Goal: Navigation & Orientation: Find specific page/section

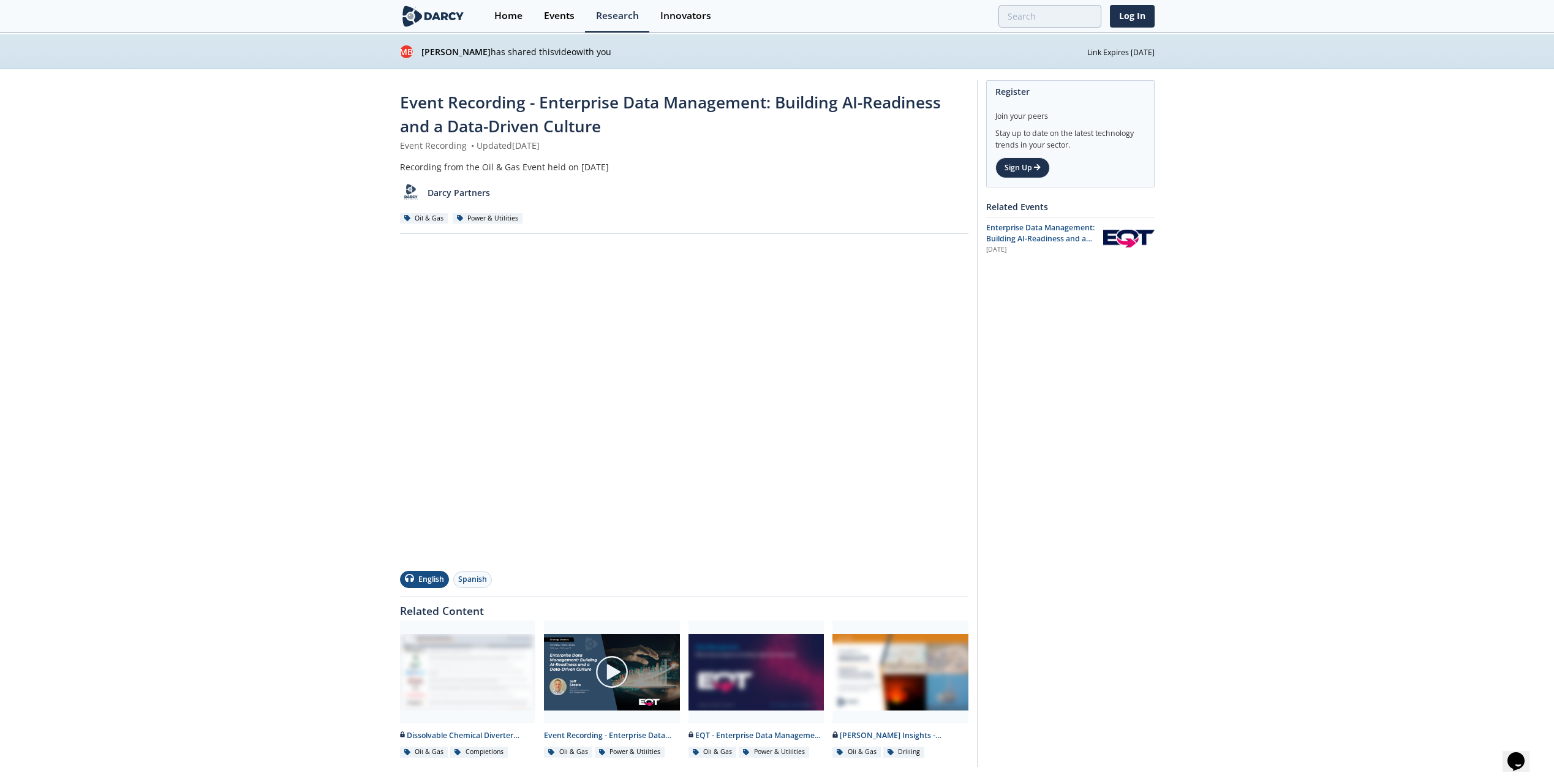
click at [1166, 404] on div "Event Recording - Enterprise Data Management: Building AI-Readiness and a Data-…" at bounding box center [777, 426] width 1554 height 714
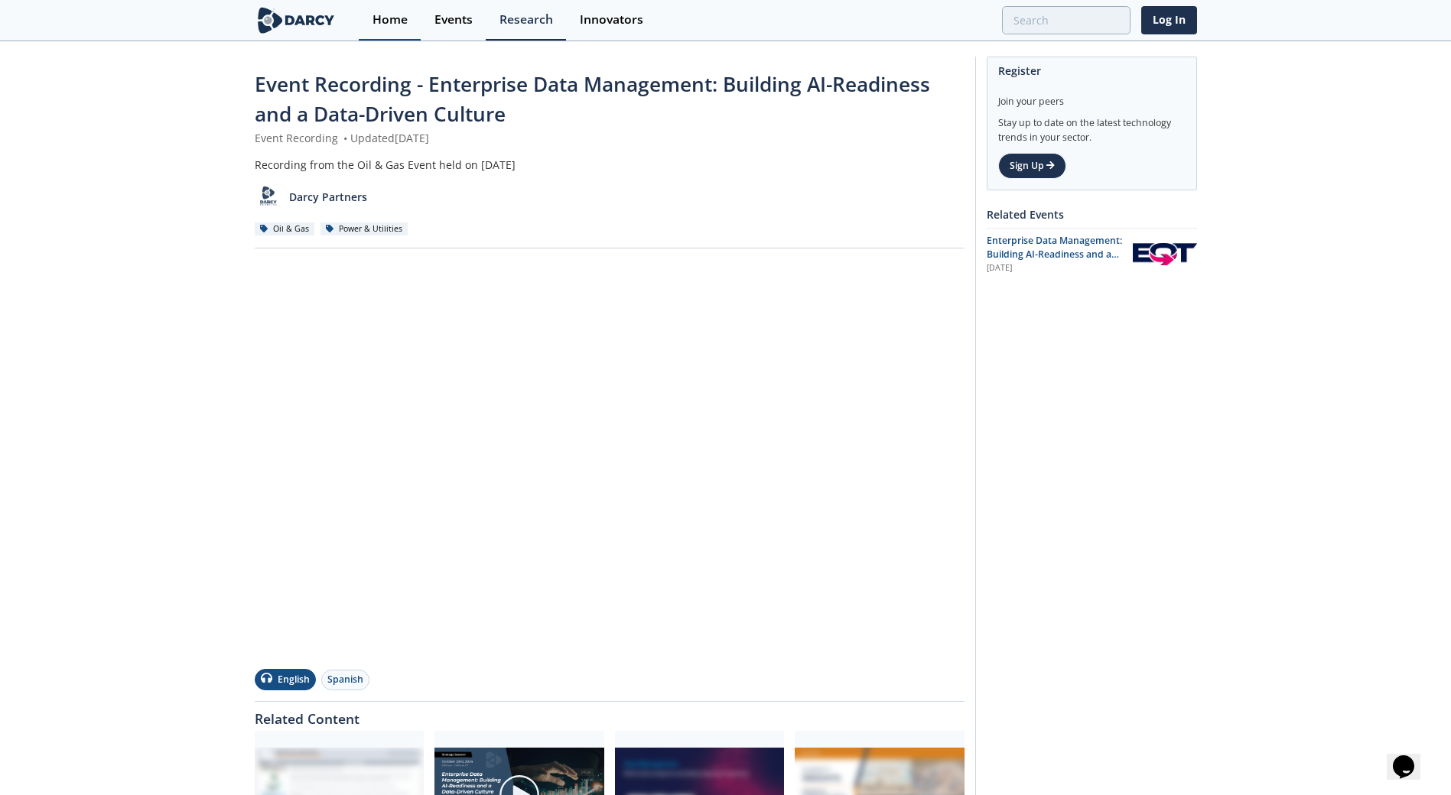
click at [392, 20] on div "Home" at bounding box center [389, 20] width 35 height 12
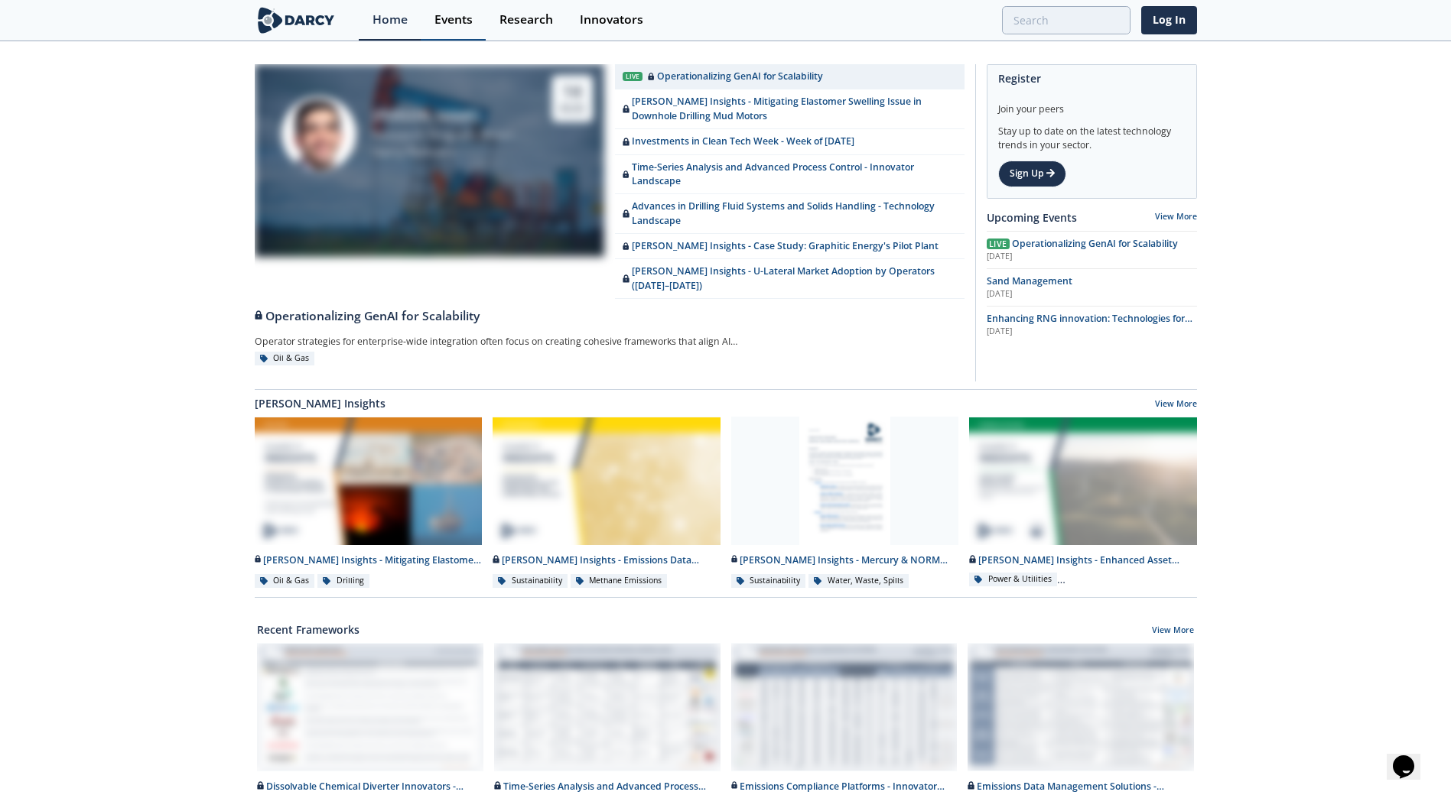
click at [443, 29] on link "Events" at bounding box center [453, 20] width 65 height 41
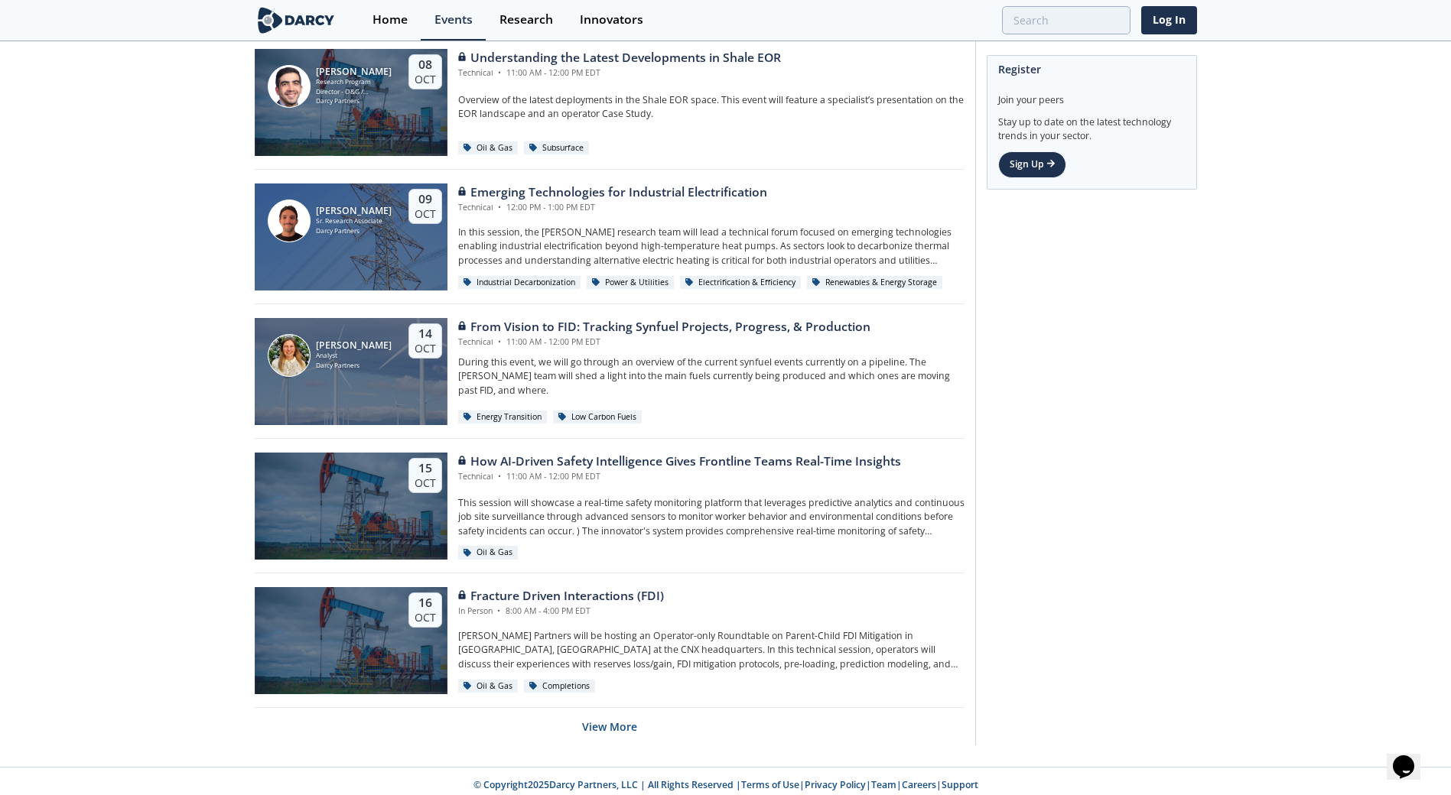
scroll to position [2756, 0]
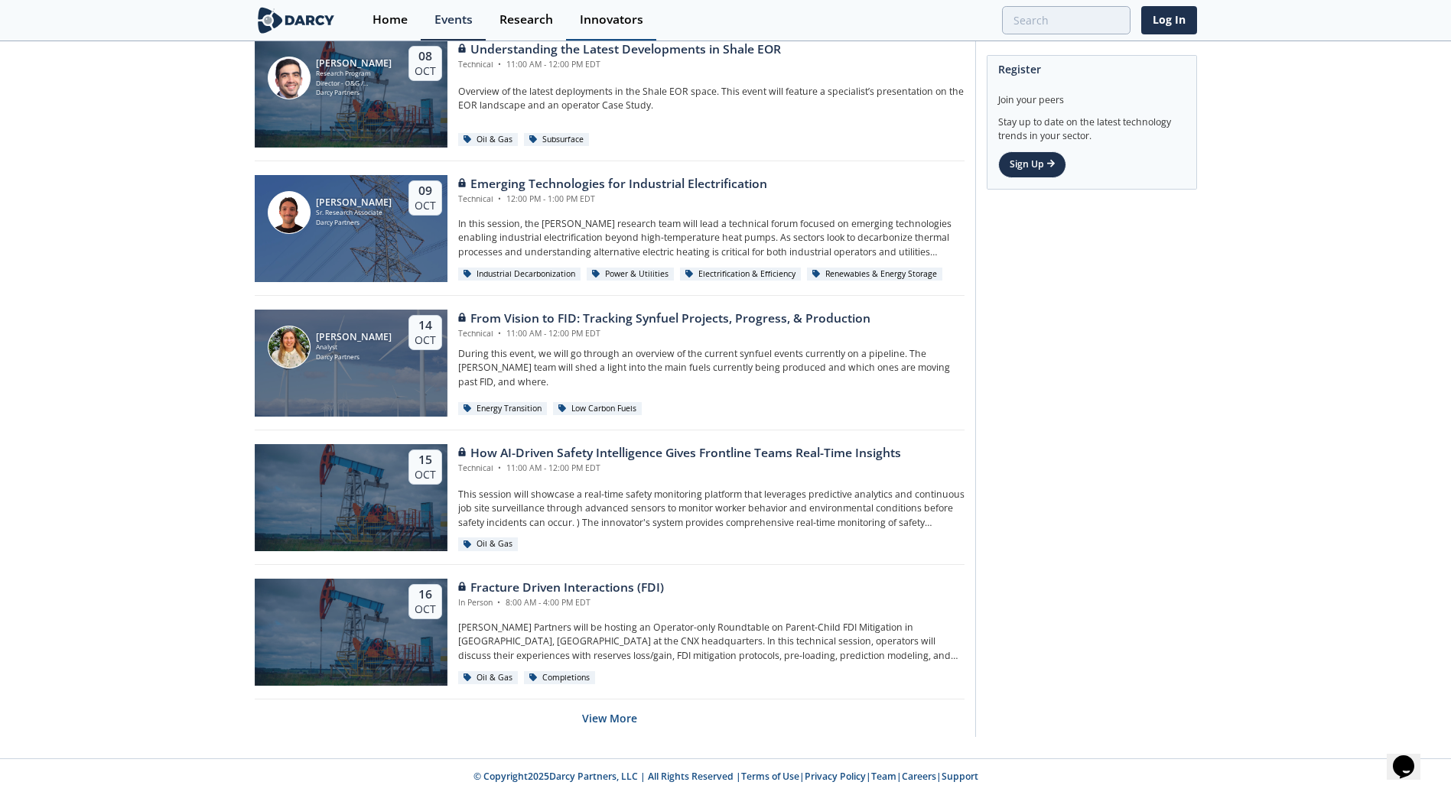
click at [617, 16] on div "Innovators" at bounding box center [611, 20] width 63 height 12
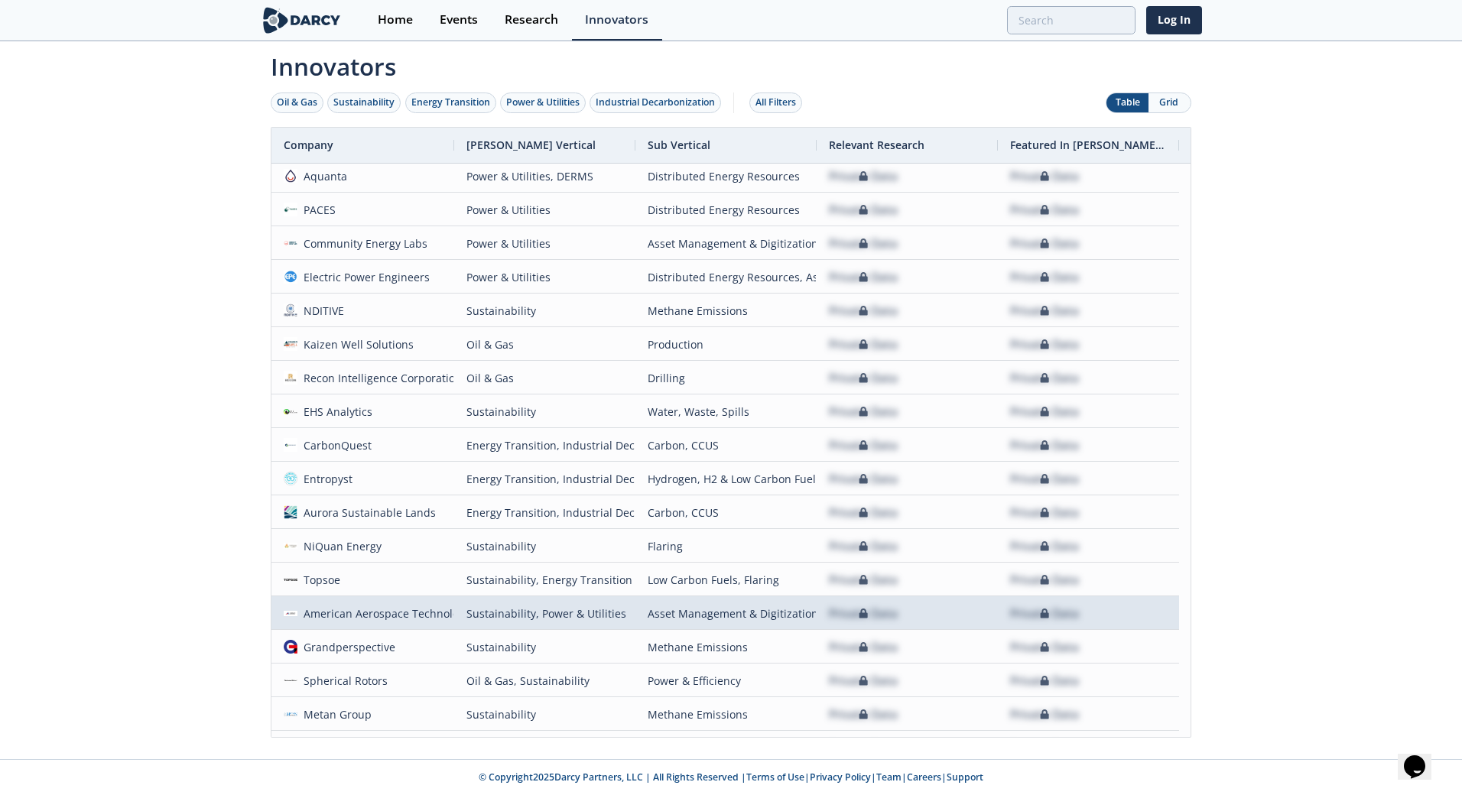
scroll to position [6954, 0]
